Goal: Task Accomplishment & Management: Use online tool/utility

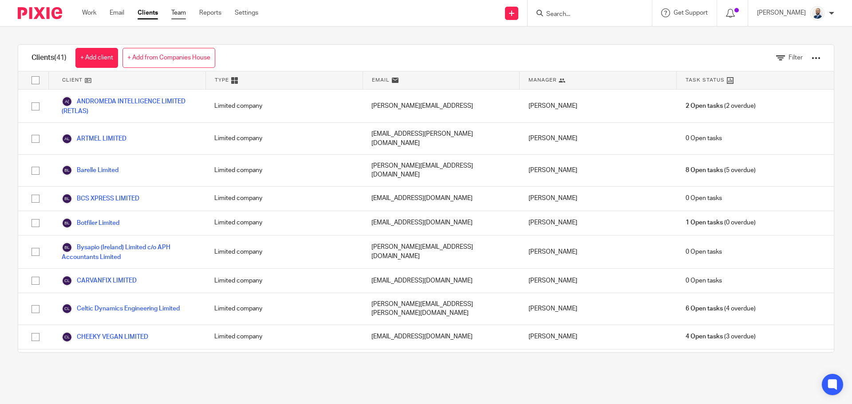
drag, startPoint x: 167, startPoint y: 9, endPoint x: 175, endPoint y: 10, distance: 7.7
click at [167, 9] on ul "Work Email Clients Team Reports Settings" at bounding box center [177, 12] width 190 height 9
drag, startPoint x: 177, startPoint y: 10, endPoint x: 185, endPoint y: 11, distance: 7.6
click at [177, 11] on link "Team" at bounding box center [178, 12] width 15 height 9
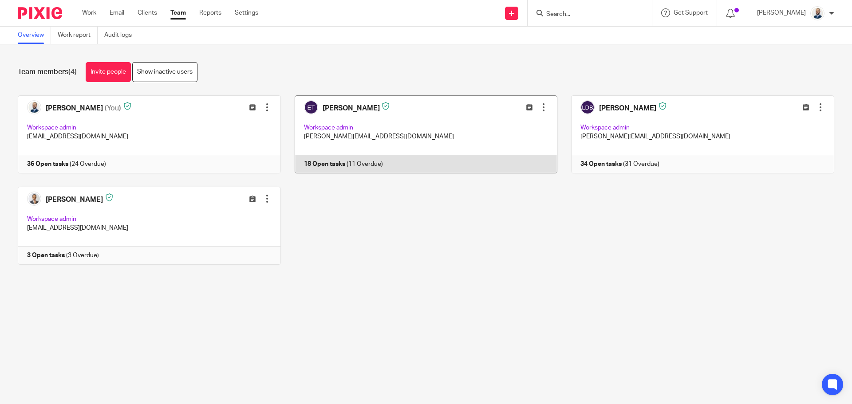
click at [384, 134] on link at bounding box center [419, 134] width 277 height 78
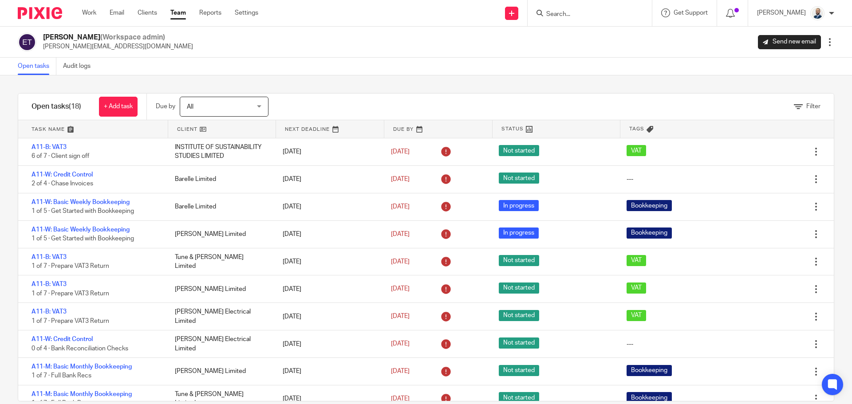
click at [826, 43] on div at bounding box center [830, 42] width 9 height 9
click at [804, 107] on span "Reset Two-Factor Authentication" at bounding box center [781, 104] width 92 height 6
click at [183, 12] on link "Team" at bounding box center [178, 12] width 16 height 9
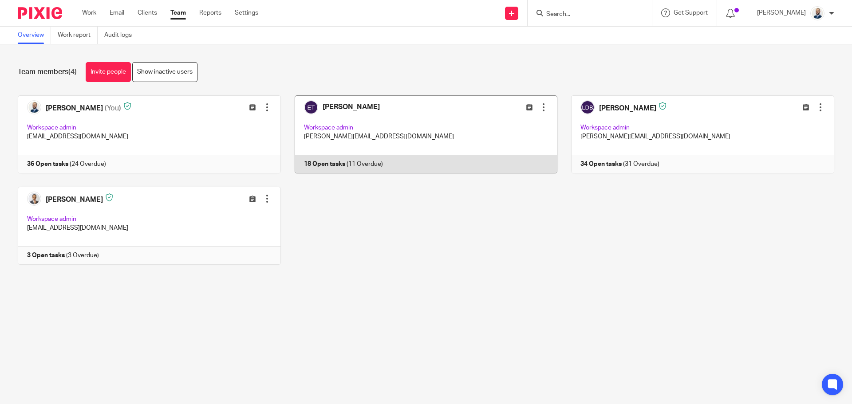
click at [539, 105] on div at bounding box center [543, 107] width 9 height 9
click at [526, 106] on icon at bounding box center [529, 107] width 7 height 7
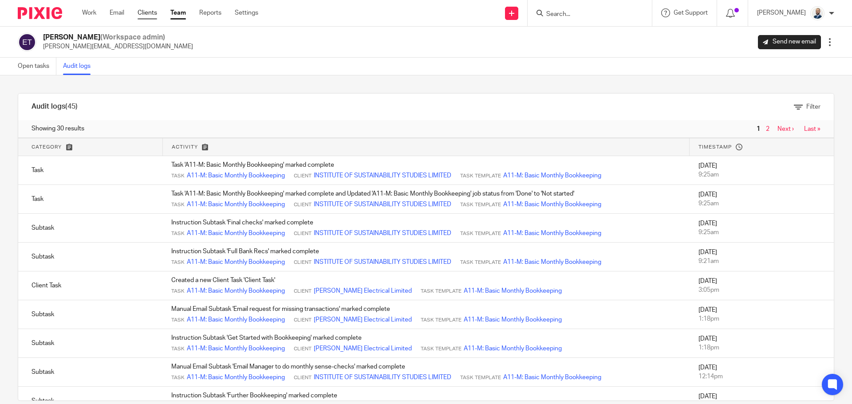
drag, startPoint x: 170, startPoint y: 16, endPoint x: 157, endPoint y: 16, distance: 12.9
click at [167, 16] on ul "Work Email Clients Team Reports Settings" at bounding box center [177, 12] width 190 height 9
click at [153, 16] on link "Clients" at bounding box center [148, 12] width 20 height 9
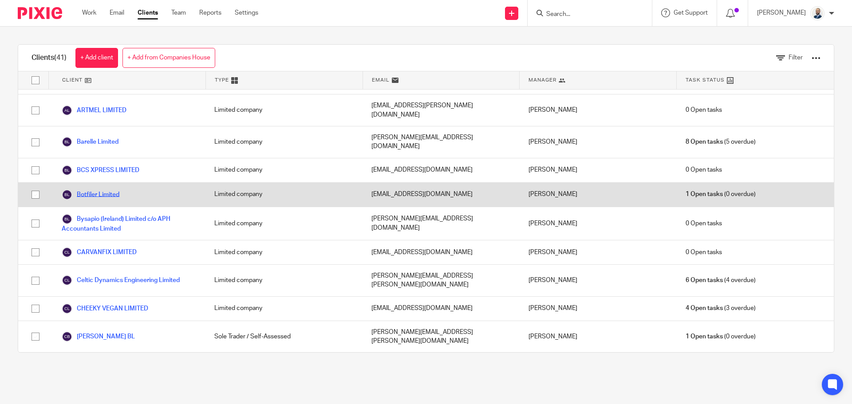
scroll to position [44, 0]
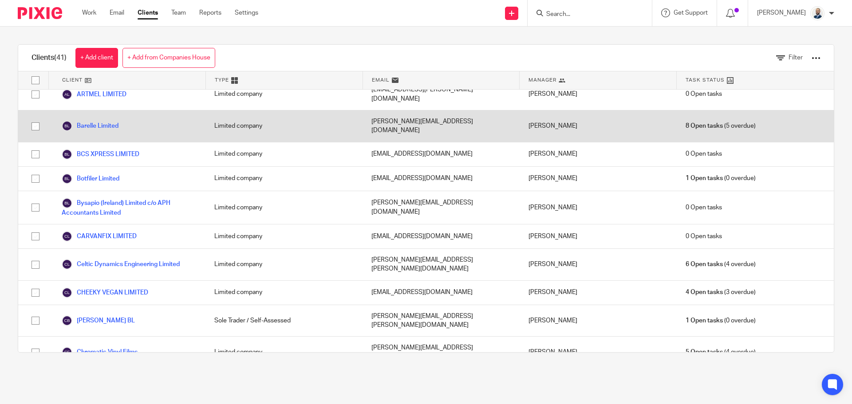
drag, startPoint x: 115, startPoint y: 115, endPoint x: 111, endPoint y: 108, distance: 7.9
click at [115, 121] on link "Barelle Limited" at bounding box center [90, 126] width 57 height 11
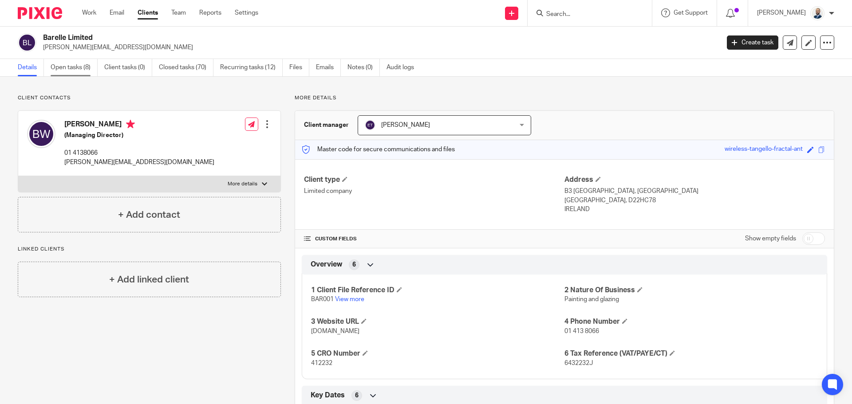
click at [71, 71] on link "Open tasks (8)" at bounding box center [74, 67] width 47 height 17
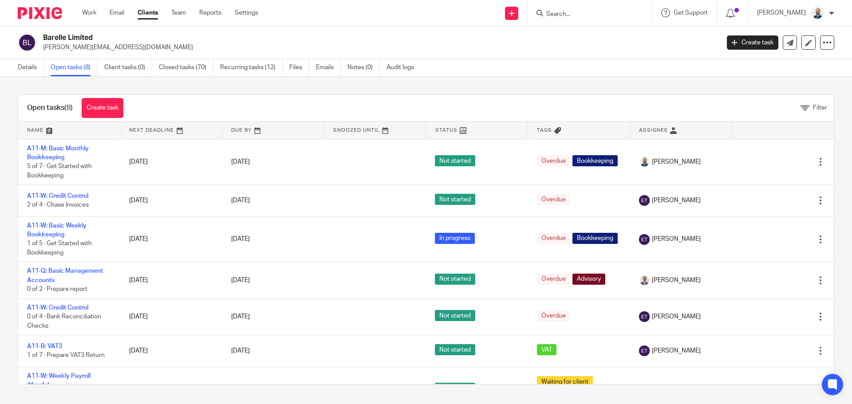
scroll to position [74, 0]
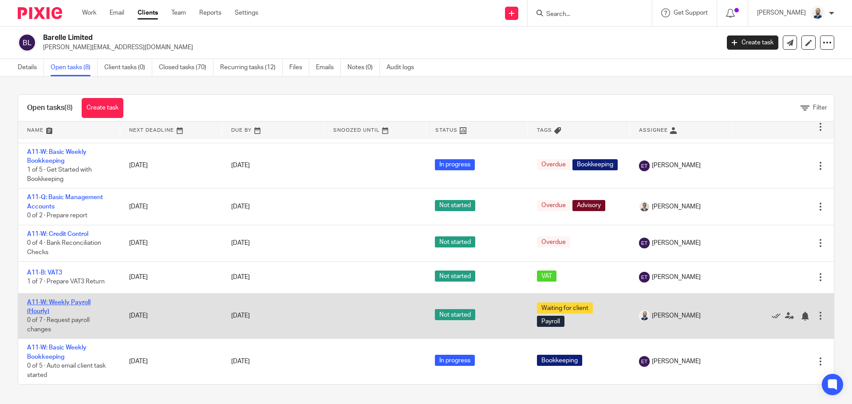
click at [45, 309] on link "A11-W: Weekly Payroll (Hourly)" at bounding box center [58, 307] width 63 height 15
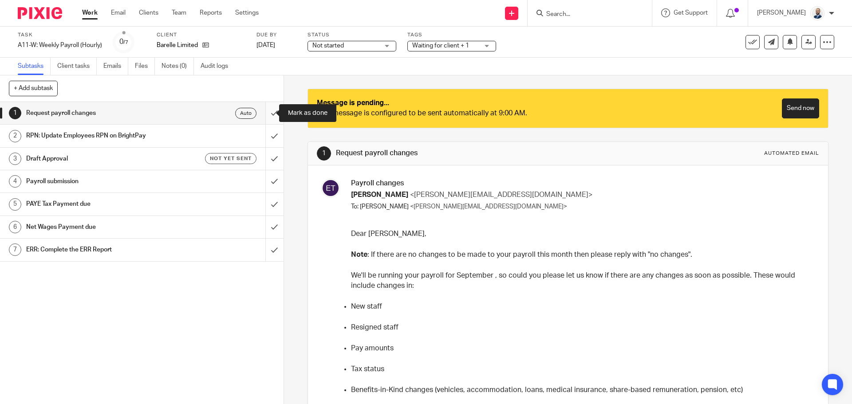
click at [265, 117] on input "submit" at bounding box center [142, 113] width 284 height 22
click at [266, 128] on input "submit" at bounding box center [142, 136] width 284 height 22
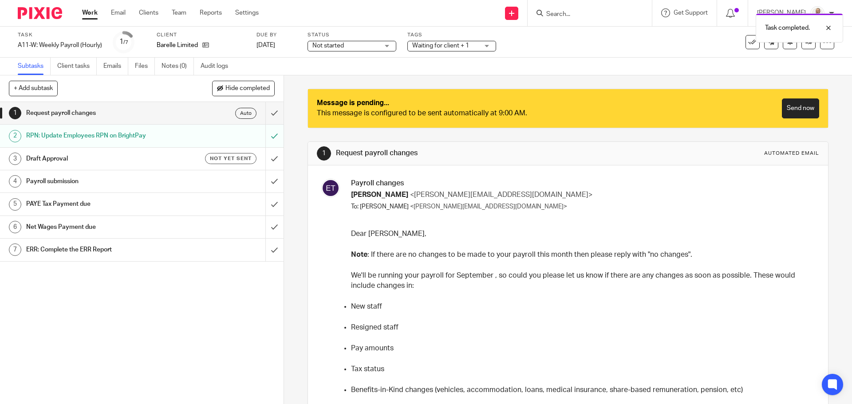
click at [148, 151] on link "3 Draft Approval Not yet sent" at bounding box center [132, 159] width 265 height 22
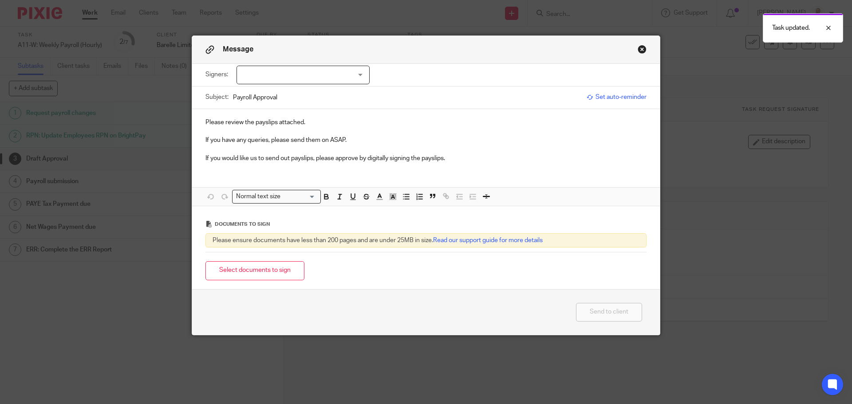
click at [334, 72] on div at bounding box center [303, 75] width 133 height 19
click at [315, 90] on li "Barry Wray" at bounding box center [300, 93] width 132 height 18
checkbox input "true"
click at [256, 265] on button "Select documents to sign" at bounding box center [255, 270] width 99 height 19
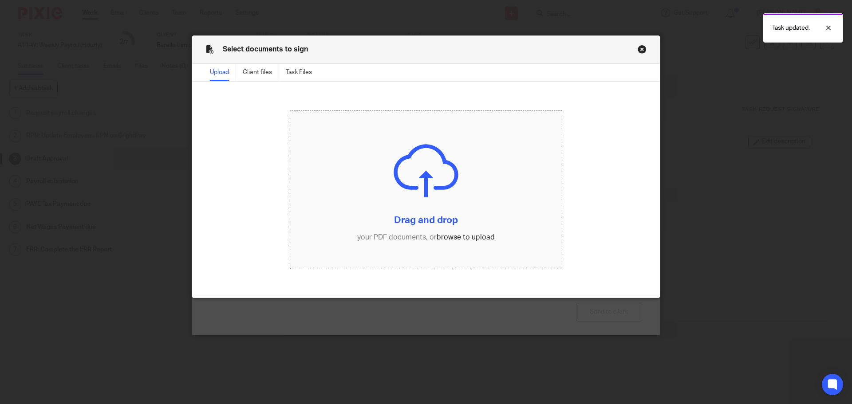
click at [464, 237] on input "file" at bounding box center [426, 190] width 272 height 159
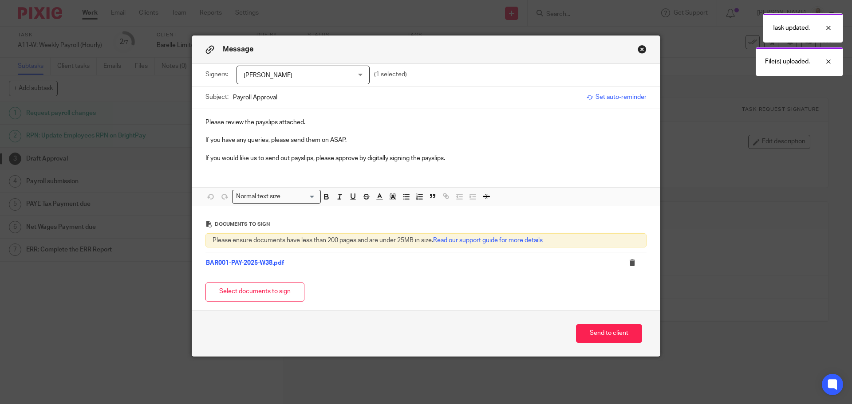
click at [597, 351] on div "Send to client" at bounding box center [426, 334] width 468 height 46
click at [591, 339] on button "Send to client" at bounding box center [609, 333] width 66 height 19
